Goal: Task Accomplishment & Management: Manage account settings

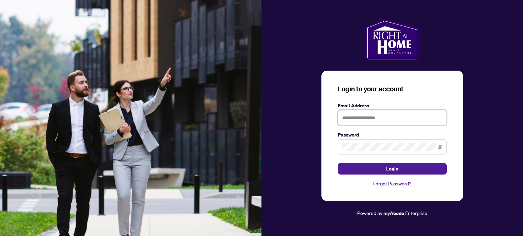
click at [356, 117] on input "text" at bounding box center [391, 118] width 109 height 16
type input "**********"
click at [337, 163] on button "Login" at bounding box center [391, 169] width 109 height 12
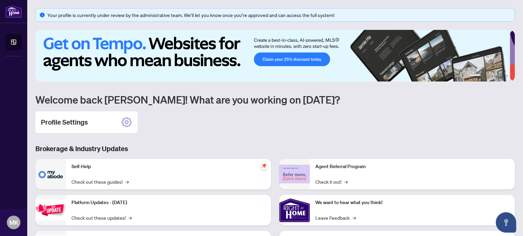
click at [286, 130] on div "Profile Settings" at bounding box center [274, 123] width 479 height 22
drag, startPoint x: 152, startPoint y: 100, endPoint x: 254, endPoint y: 100, distance: 102.1
click at [254, 100] on h1 "Welcome back [PERSON_NAME]! What are you working on [DATE]?" at bounding box center [274, 99] width 479 height 13
click at [284, 110] on div "Your profile is currently under review by the administrative team. We’ll let yo…" at bounding box center [274, 158] width 479 height 300
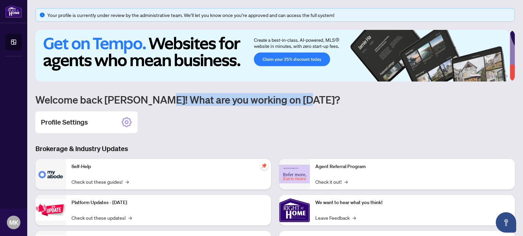
drag, startPoint x: 161, startPoint y: 102, endPoint x: 313, endPoint y: 103, distance: 151.7
click at [313, 103] on h1 "Welcome back [PERSON_NAME]! What are you working on [DATE]?" at bounding box center [274, 99] width 479 height 13
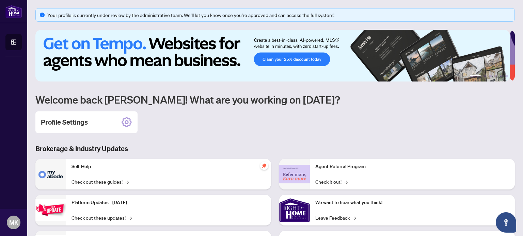
click at [266, 143] on div "Your profile is currently under review by the administrative team. We’ll let yo…" at bounding box center [274, 158] width 479 height 300
click at [127, 122] on icon at bounding box center [126, 122] width 11 height 11
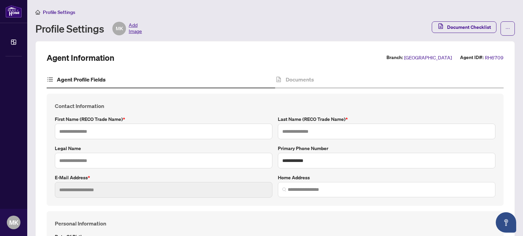
type input "*********"
type input "****"
type input "**********"
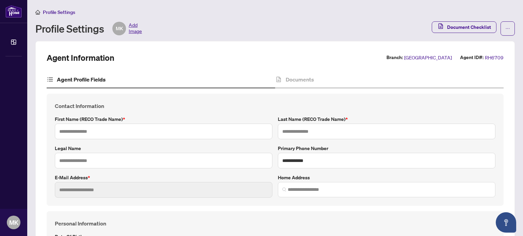
type input "*********"
type input "**********"
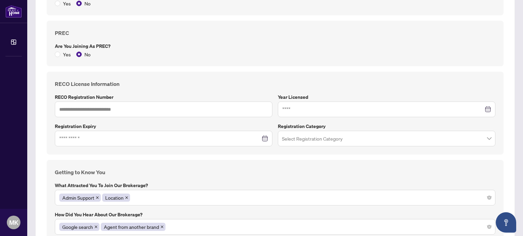
scroll to position [422, 0]
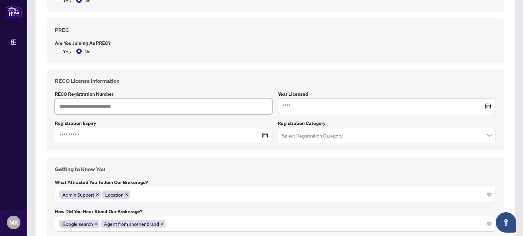
click at [109, 104] on input "text" at bounding box center [163, 107] width 217 height 16
paste input "*******"
type input "*******"
click at [311, 105] on input at bounding box center [382, 106] width 201 height 7
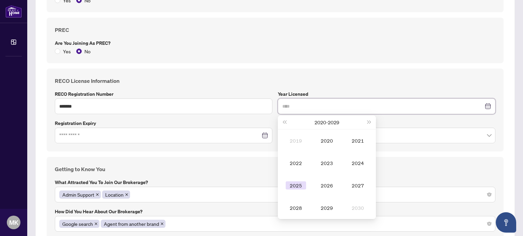
type input "****"
click at [293, 185] on div "2025" at bounding box center [295, 186] width 20 height 8
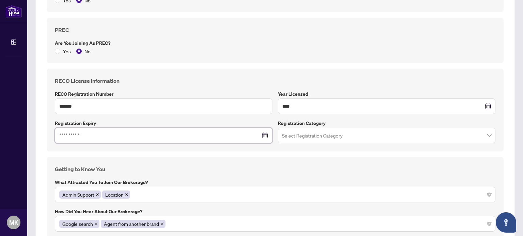
click at [149, 134] on input at bounding box center [159, 135] width 201 height 7
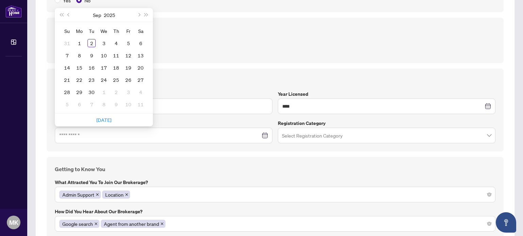
click at [182, 120] on label "Registration Expiry" at bounding box center [163, 123] width 217 height 7
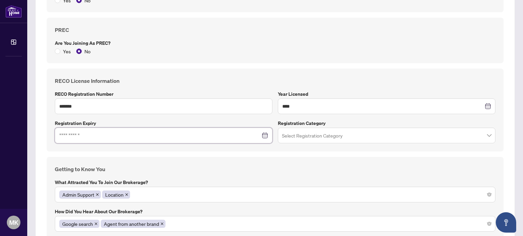
click at [131, 136] on input at bounding box center [159, 135] width 201 height 7
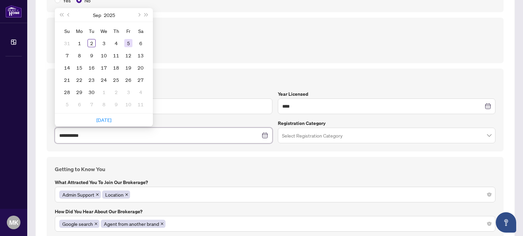
type input "**********"
click at [113, 11] on button "2025" at bounding box center [109, 15] width 11 height 14
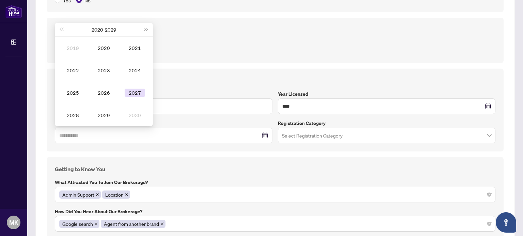
click at [129, 94] on div "2027" at bounding box center [135, 93] width 20 height 8
click at [138, 91] on div "Sep" at bounding box center [135, 93] width 20 height 8
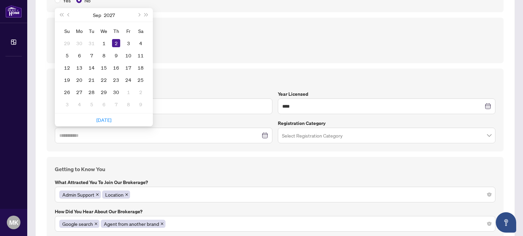
click at [138, 91] on div "2" at bounding box center [140, 92] width 8 height 8
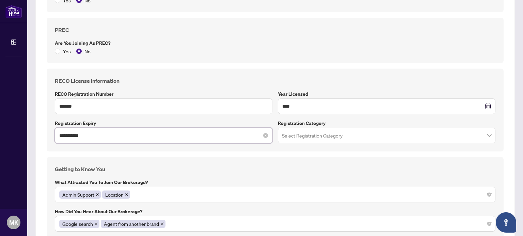
click at [101, 136] on input "**********" at bounding box center [159, 135] width 201 height 7
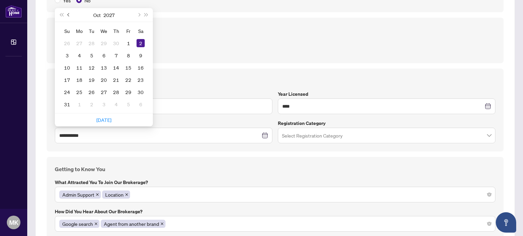
click at [68, 13] on span "Previous month (PageUp)" at bounding box center [68, 14] width 3 height 3
type input "**********"
click at [145, 76] on td "28" at bounding box center [140, 80] width 12 height 12
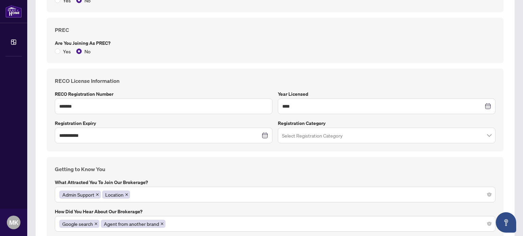
click at [318, 134] on input "search" at bounding box center [383, 136] width 203 height 15
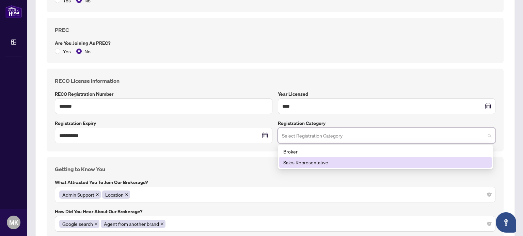
click at [313, 163] on div "Sales Representative" at bounding box center [385, 162] width 204 height 7
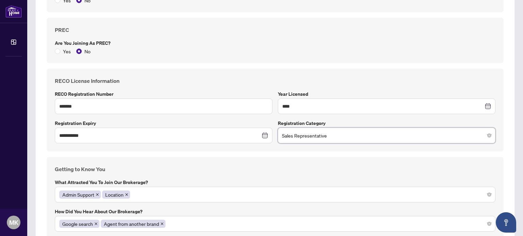
click at [261, 158] on div "Getting to Know You What attracted you to join our brokerage? Admin Support Loc…" at bounding box center [275, 198] width 457 height 83
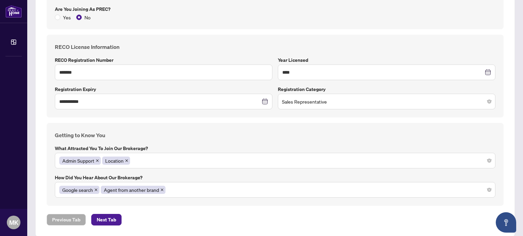
scroll to position [463, 0]
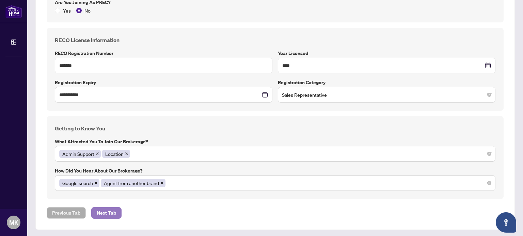
click at [113, 210] on span "Next Tab" at bounding box center [106, 213] width 19 height 11
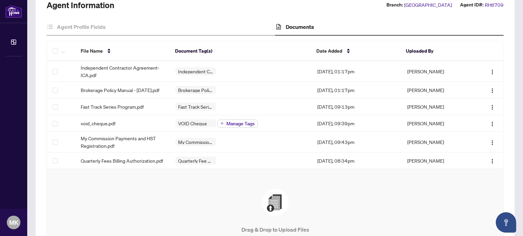
scroll to position [41, 0]
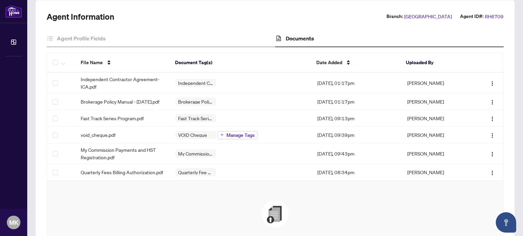
click at [193, 21] on div "Agent Information Branch: Mississauga Agent ID#: RH6709 Agent Profile Fields Do…" at bounding box center [275, 165] width 457 height 308
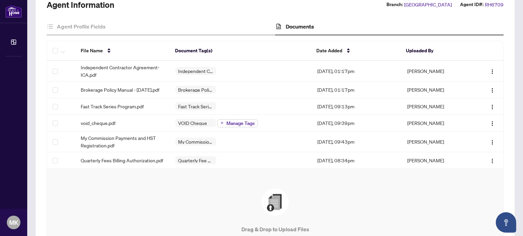
scroll to position [0, 0]
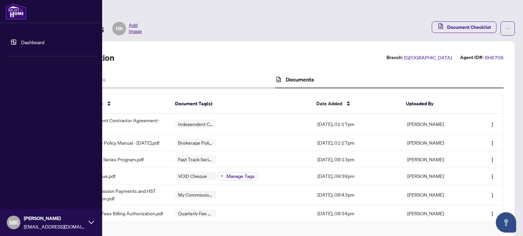
click at [23, 39] on link "Dashboard" at bounding box center [32, 42] width 23 height 6
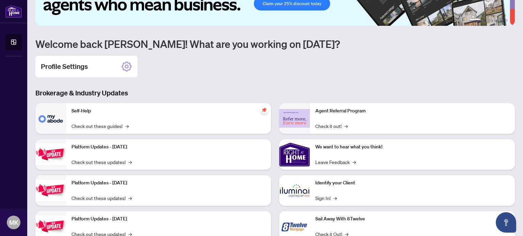
scroll to position [79, 0]
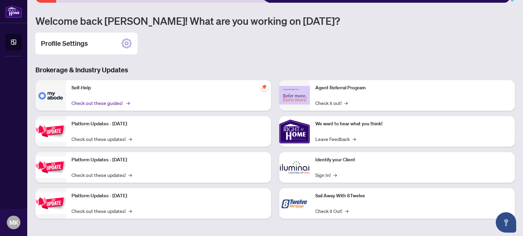
click at [91, 102] on link "Check out these guides! →" at bounding box center [99, 102] width 57 height 7
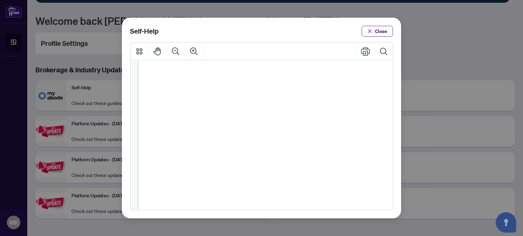
scroll to position [31, 0]
drag, startPoint x: 196, startPoint y: 64, endPoint x: 287, endPoint y: 147, distance: 123.1
click at [287, 148] on ul "● How to Apply and Reset Filters ( PDF ) ● How to Archive a Document ( PDF ) ● …" at bounding box center [261, 201] width 169 height 261
drag, startPoint x: 233, startPoint y: 132, endPoint x: 176, endPoint y: 125, distance: 57.6
click at [221, 214] on div "Self-Help Close" at bounding box center [261, 118] width 279 height 201
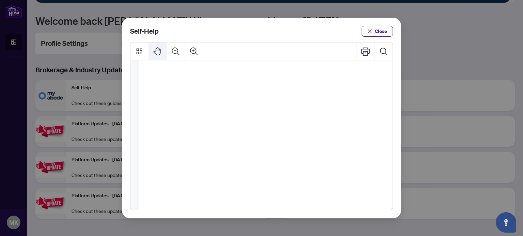
click at [155, 47] on icon "Pan Mode" at bounding box center [157, 51] width 9 height 9
drag, startPoint x: 225, startPoint y: 94, endPoint x: 219, endPoint y: 189, distance: 95.4
click at [223, 217] on div "Self-Help Close" at bounding box center [261, 118] width 279 height 201
drag, startPoint x: 232, startPoint y: 141, endPoint x: 239, endPoint y: 79, distance: 62.1
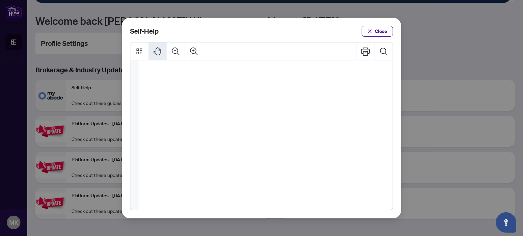
click at [239, 79] on ul "● How to Apply and Reset Filters ( PDF ) ● How to Archive a Document ( PDF ) ● …" at bounding box center [261, 180] width 169 height 261
drag, startPoint x: 243, startPoint y: 185, endPoint x: 257, endPoint y: 89, distance: 96.9
click at [257, 89] on ul "● How to Apply and Reset Filters ( PDF ) ● How to Archive a Document ( PDF ) ● …" at bounding box center [261, 59] width 169 height 261
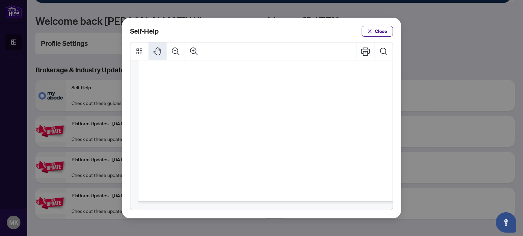
scroll to position [204, 0]
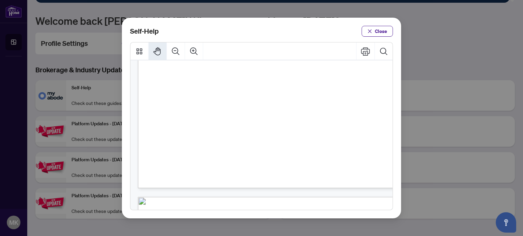
drag, startPoint x: 246, startPoint y: 163, endPoint x: 250, endPoint y: 121, distance: 41.7
click at [250, 121] on ul "● How to Apply and Reset Filters ( PDF ) ● How to Archive a Document ( PDF ) ● …" at bounding box center [261, 13] width 169 height 261
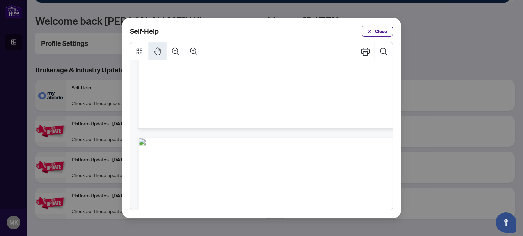
drag, startPoint x: 289, startPoint y: 141, endPoint x: 304, endPoint y: 87, distance: 55.9
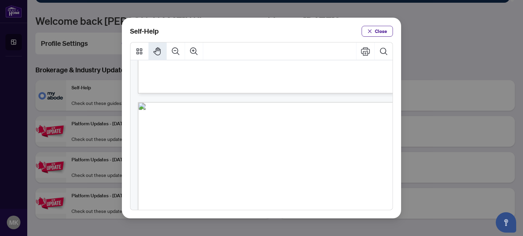
scroll to position [315, 0]
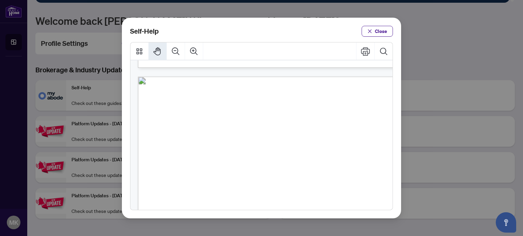
drag, startPoint x: 307, startPoint y: 154, endPoint x: 308, endPoint y: 98, distance: 55.8
click at [284, 98] on span "Self-Help" at bounding box center [265, 98] width 37 height 13
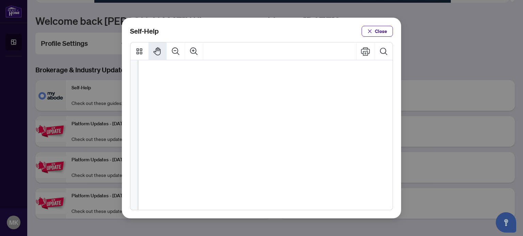
drag, startPoint x: 303, startPoint y: 172, endPoint x: 314, endPoint y: 132, distance: 41.6
click at [314, 132] on ul "● How to Submit a Listing Cancellation ( PDF ) ● How to Submit a Listing Suspen…" at bounding box center [259, 147] width 164 height 159
drag, startPoint x: 318, startPoint y: 126, endPoint x: 321, endPoint y: 97, distance: 29.4
click at [321, 97] on ul "● How to Submit a Listing Cancellation ( PDF ) ● How to Submit a Listing Suspen…" at bounding box center [259, 45] width 164 height 159
drag, startPoint x: 320, startPoint y: 116, endPoint x: 320, endPoint y: 106, distance: 9.5
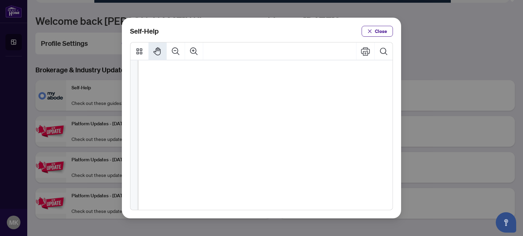
click at [320, 106] on div "● How to Submit a Listing Cancellation ( PDF ) ● How to Submit a Listing Suspen…" at bounding box center [293, 88] width 310 height 401
drag, startPoint x: 315, startPoint y: 158, endPoint x: 326, endPoint y: 103, distance: 55.9
click at [326, 103] on div "● How to Submit a Listing Cancellation ( PDF ) ● How to Submit a Listing Suspen…" at bounding box center [293, 73] width 310 height 401
drag, startPoint x: 322, startPoint y: 121, endPoint x: 311, endPoint y: 230, distance: 109.4
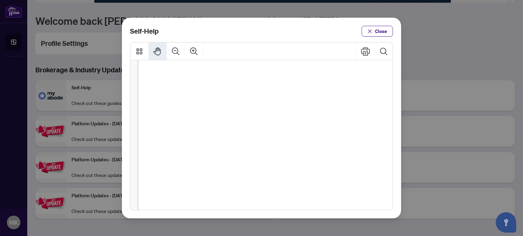
click at [311, 230] on div "Self-Help Close" at bounding box center [261, 118] width 523 height 236
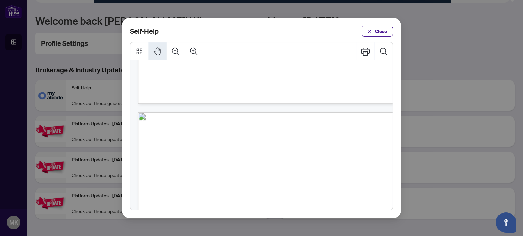
drag, startPoint x: 312, startPoint y: 132, endPoint x: 295, endPoint y: 195, distance: 65.3
click at [296, 236] on html "Dashboard MK [PERSON_NAME] [EMAIL_ADDRESS][DOMAIN_NAME] MK [PERSON_NAME] Your p…" at bounding box center [261, 118] width 523 height 236
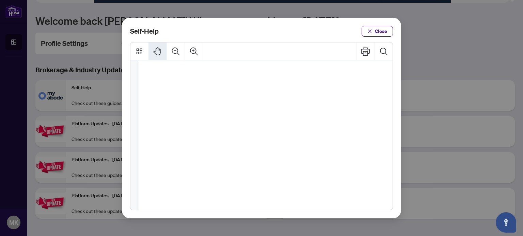
drag, startPoint x: 300, startPoint y: 252, endPoint x: 299, endPoint y: 249, distance: 3.5
click at [299, 236] on html "Dashboard MK [PERSON_NAME] [EMAIL_ADDRESS][DOMAIN_NAME] MK [PERSON_NAME] Your p…" at bounding box center [261, 118] width 523 height 236
drag, startPoint x: 318, startPoint y: 155, endPoint x: 302, endPoint y: 175, distance: 25.1
click at [301, 236] on html "Dashboard MK [PERSON_NAME] [EMAIL_ADDRESS][DOMAIN_NAME] MK [PERSON_NAME] Your p…" at bounding box center [261, 118] width 523 height 236
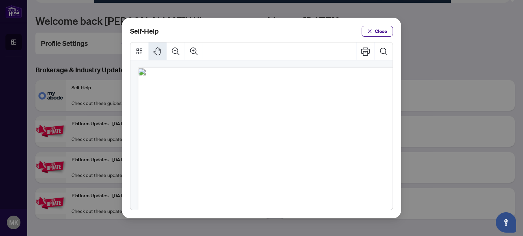
drag, startPoint x: 322, startPoint y: 125, endPoint x: 312, endPoint y: 211, distance: 86.0
click at [316, 223] on div "Self-Help Close" at bounding box center [261, 118] width 523 height 236
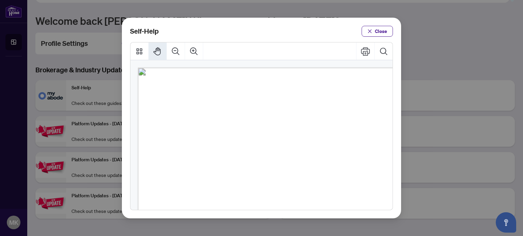
drag, startPoint x: 301, startPoint y: 126, endPoint x: 301, endPoint y: 252, distance: 126.9
click at [301, 236] on html "Dashboard MK [PERSON_NAME] [EMAIL_ADDRESS][DOMAIN_NAME] MK [PERSON_NAME] Your p…" at bounding box center [261, 118] width 523 height 236
click at [277, 111] on span "PDF" at bounding box center [272, 108] width 9 height 7
click at [142, 47] on icon "Thumbnails" at bounding box center [139, 51] width 9 height 9
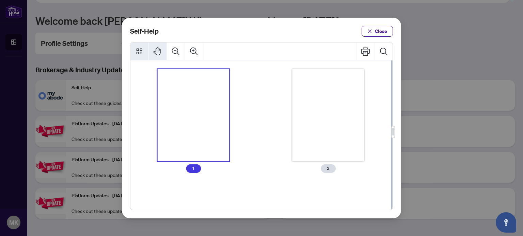
click at [317, 130] on div "Thumbnails" at bounding box center [328, 115] width 72 height 93
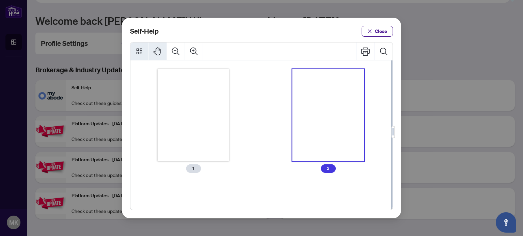
click at [188, 110] on div "Thumbnails" at bounding box center [194, 115] width 72 height 93
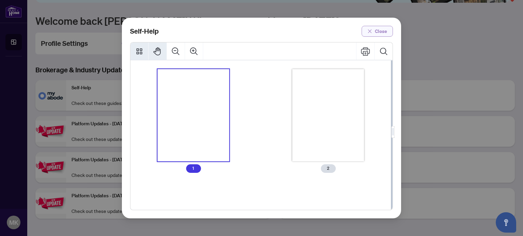
click at [383, 28] on span "Close" at bounding box center [381, 31] width 12 height 11
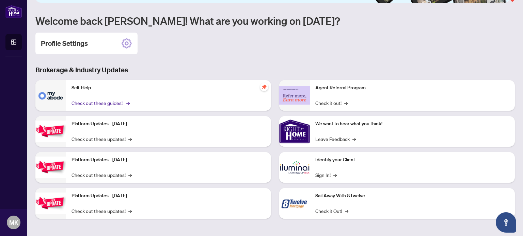
click at [104, 102] on link "Check out these guides! →" at bounding box center [99, 102] width 57 height 7
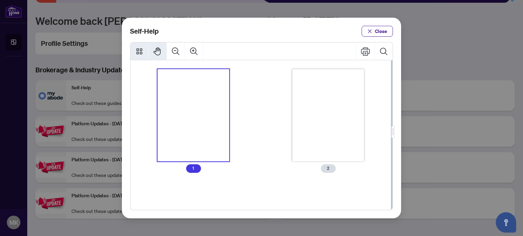
drag, startPoint x: 127, startPoint y: 50, endPoint x: 133, endPoint y: 51, distance: 6.2
click at [127, 50] on div "Self-Help Close" at bounding box center [261, 118] width 279 height 201
click at [137, 51] on icon "Thumbnails" at bounding box center [139, 51] width 9 height 9
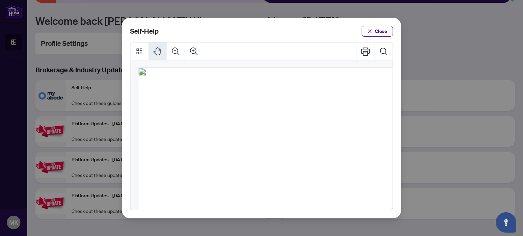
click at [274, 111] on span "PDF" at bounding box center [273, 108] width 9 height 7
click at [384, 32] on span "Close" at bounding box center [381, 31] width 12 height 11
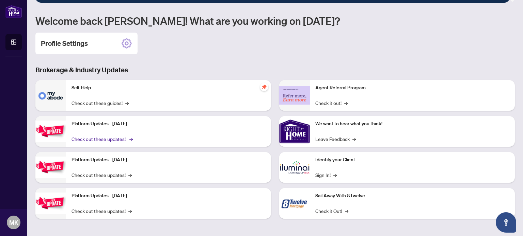
click at [109, 138] on link "Check out these updates! →" at bounding box center [101, 138] width 60 height 7
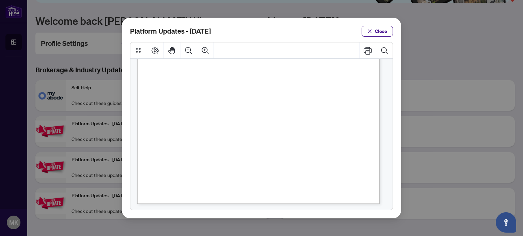
scroll to position [176, 0]
click at [384, 29] on span "Close" at bounding box center [381, 31] width 12 height 11
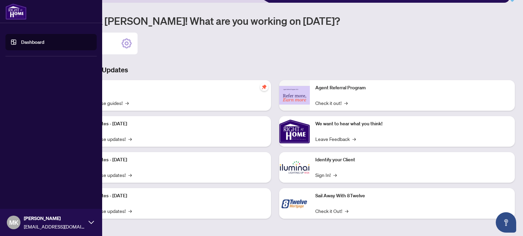
click at [21, 43] on link "Dashboard" at bounding box center [32, 42] width 23 height 6
click at [44, 40] on link "Dashboard" at bounding box center [32, 42] width 23 height 6
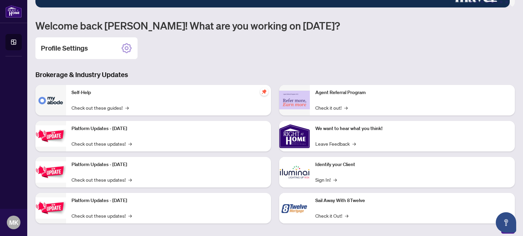
scroll to position [79, 0]
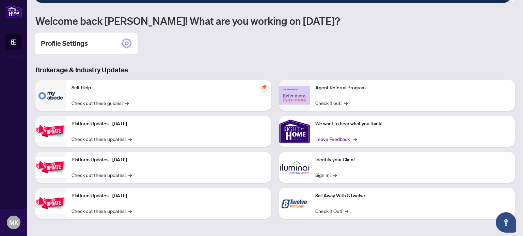
click at [336, 139] on link "Leave Feedback →" at bounding box center [335, 138] width 40 height 7
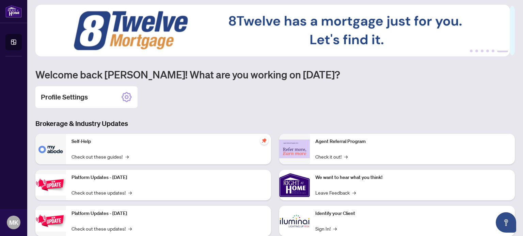
scroll to position [9, 0]
